Goal: Share content

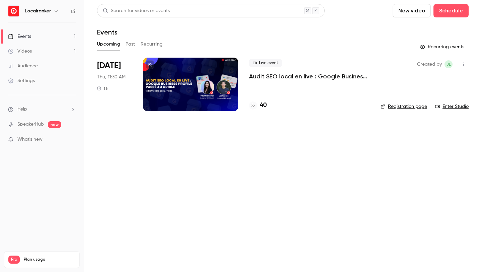
click at [291, 123] on main "Search for videos or events New video Schedule Events Upcoming Past Recurring R…" at bounding box center [283, 136] width 398 height 272
click at [461, 10] on button "Schedule" at bounding box center [450, 10] width 35 height 13
click at [263, 104] on div at bounding box center [241, 136] width 482 height 272
click at [228, 96] on div at bounding box center [190, 85] width 95 height 54
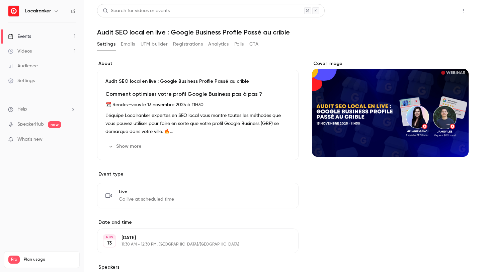
click at [442, 4] on button "Share" at bounding box center [439, 10] width 26 height 13
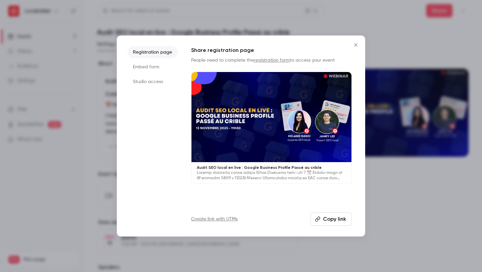
click at [221, 220] on link "Create link with UTMs" at bounding box center [214, 219] width 47 height 7
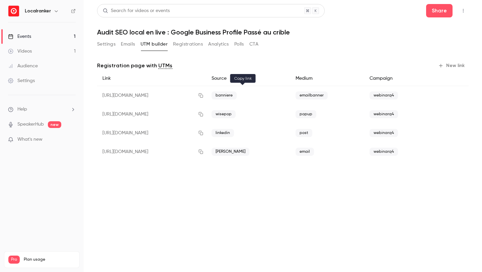
click at [203, 95] on icon "button" at bounding box center [200, 95] width 5 height 5
